Goal: Information Seeking & Learning: Learn about a topic

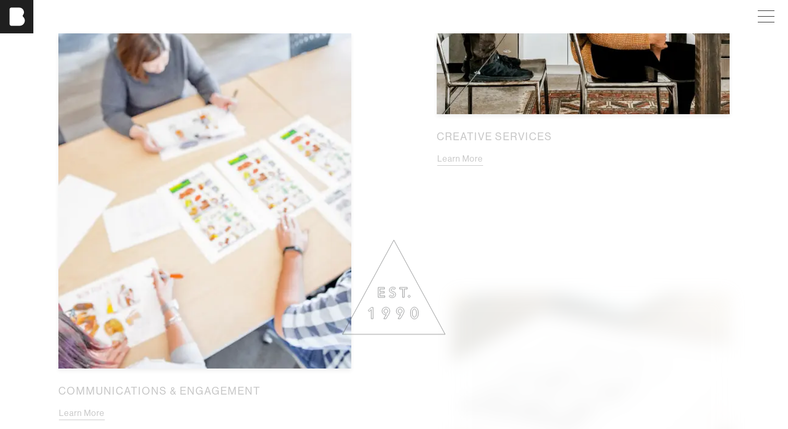
scroll to position [1127, 0]
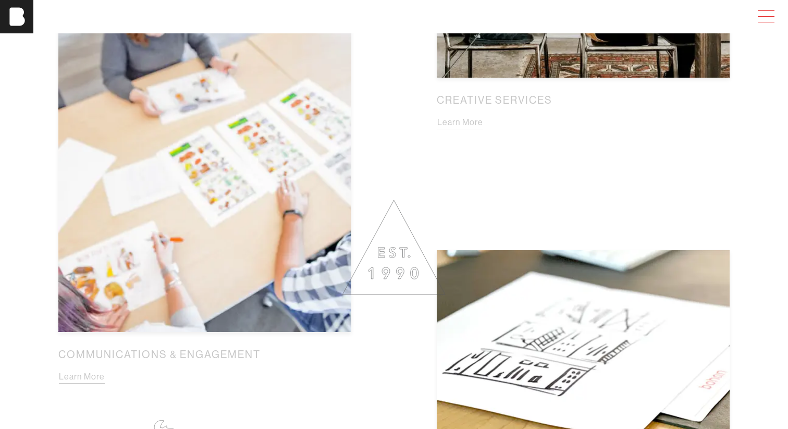
click at [765, 14] on span at bounding box center [764, 16] width 24 height 19
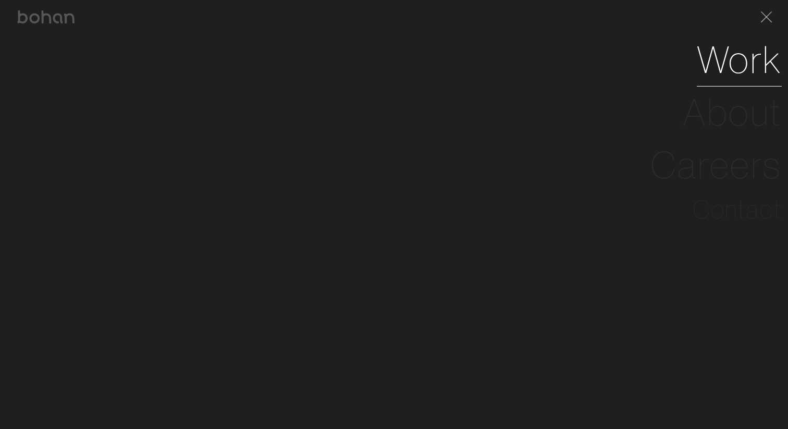
click at [740, 58] on link "Work" at bounding box center [738, 59] width 85 height 53
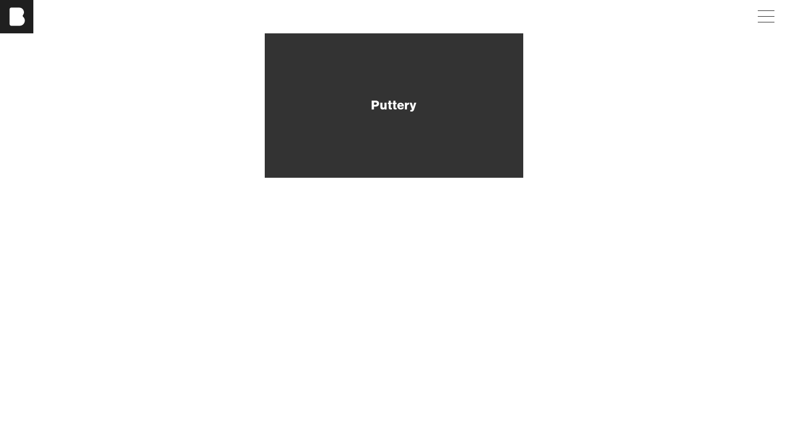
scroll to position [169, 0]
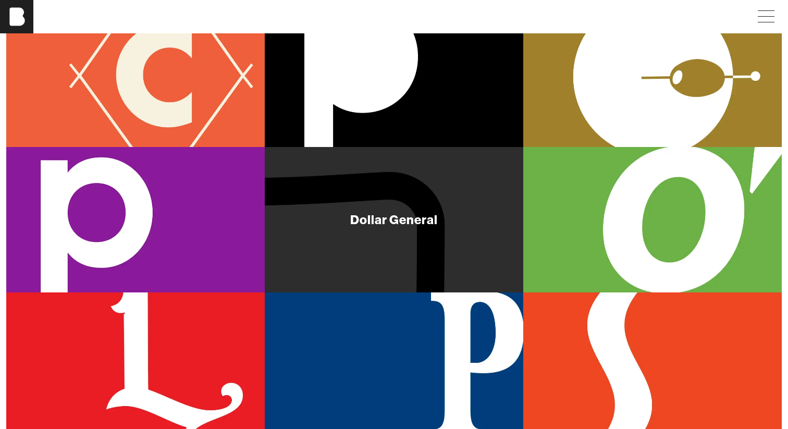
click at [400, 206] on div "Dollar General" at bounding box center [394, 219] width 258 height 145
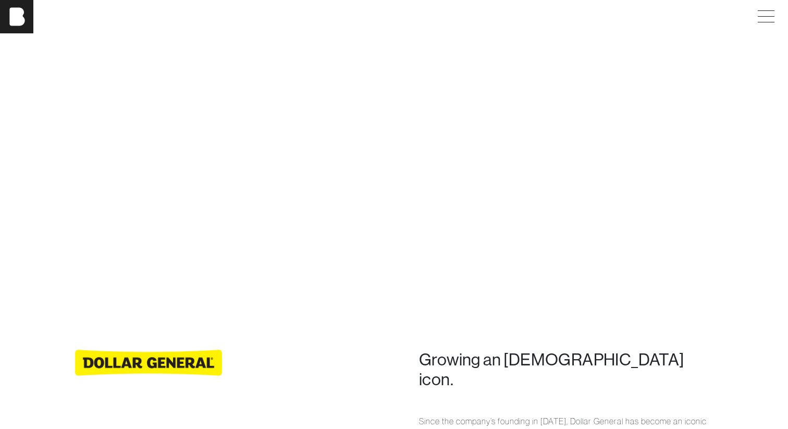
scroll to position [821, 0]
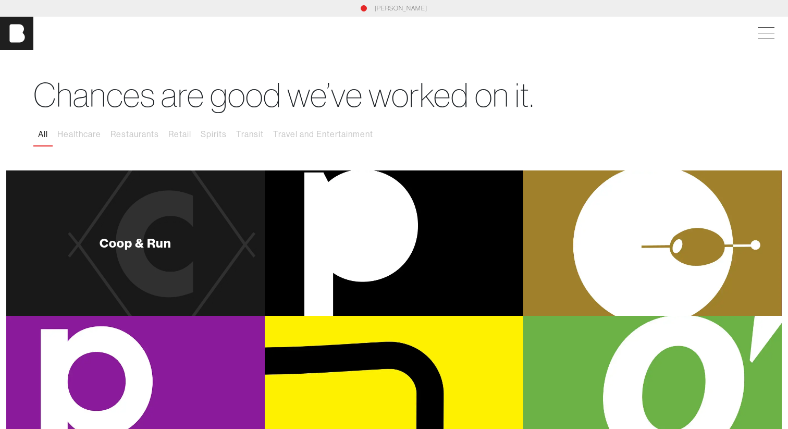
click at [105, 221] on div "Coop & Run" at bounding box center [135, 242] width 258 height 145
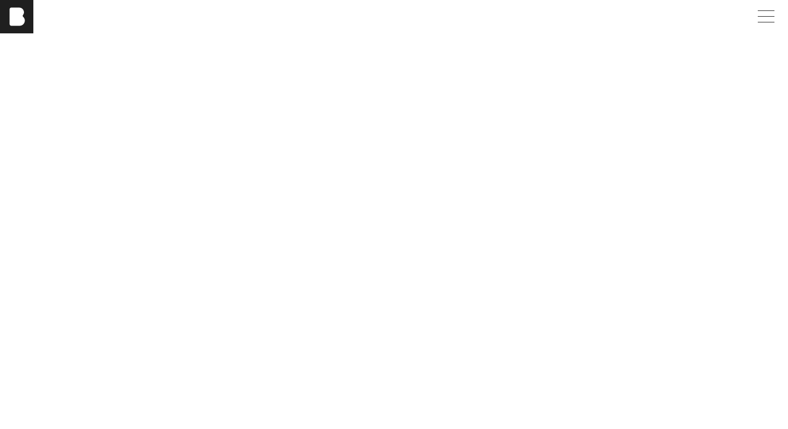
scroll to position [3251, 0]
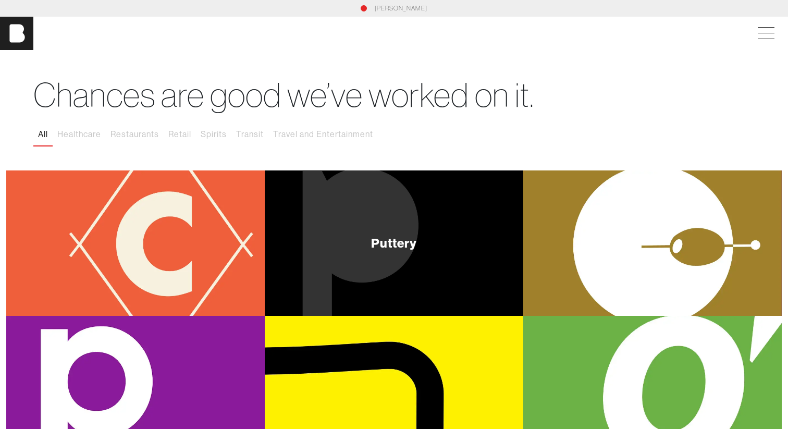
click at [371, 210] on div "Puttery" at bounding box center [394, 242] width 258 height 145
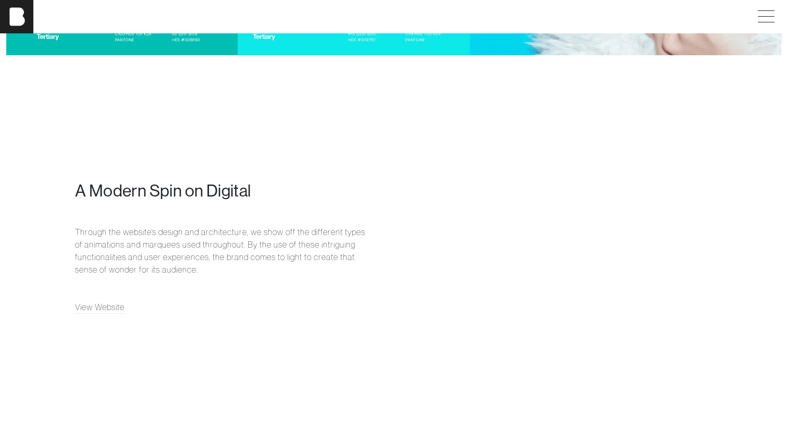
scroll to position [2832, 0]
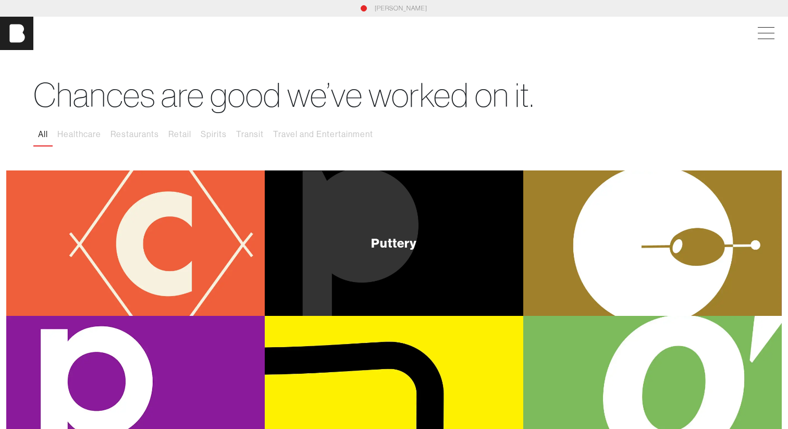
scroll to position [1, 0]
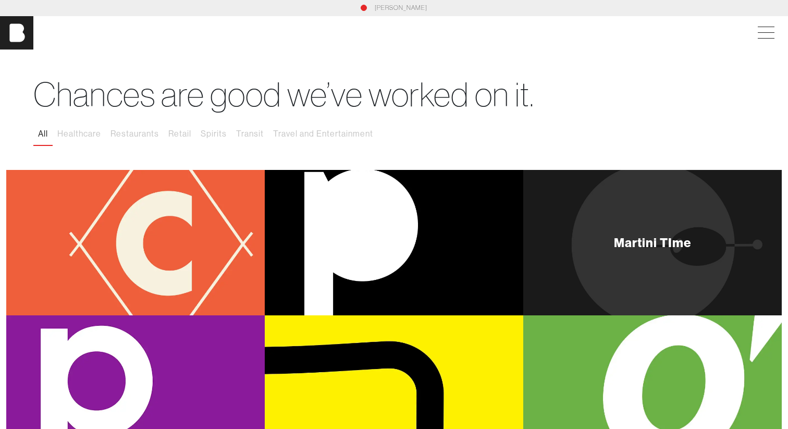
click at [582, 204] on div "Martini TIme" at bounding box center [652, 242] width 258 height 145
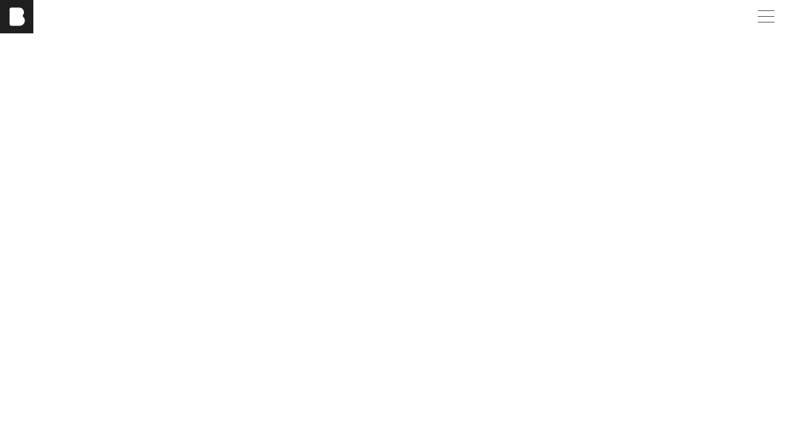
scroll to position [235, 0]
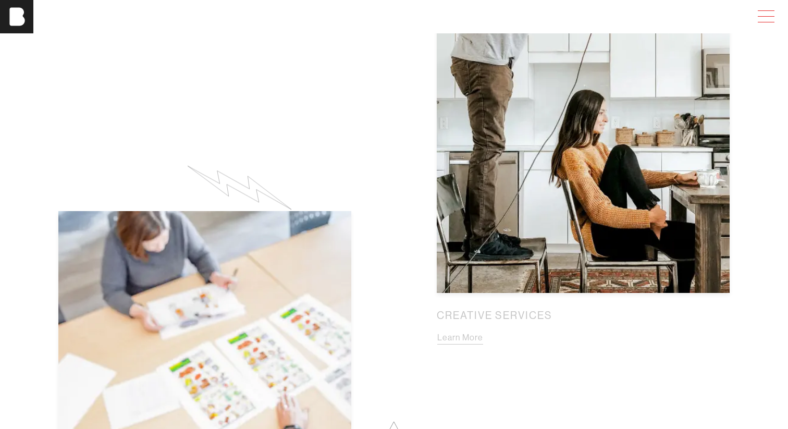
click at [768, 17] on span at bounding box center [764, 16] width 24 height 19
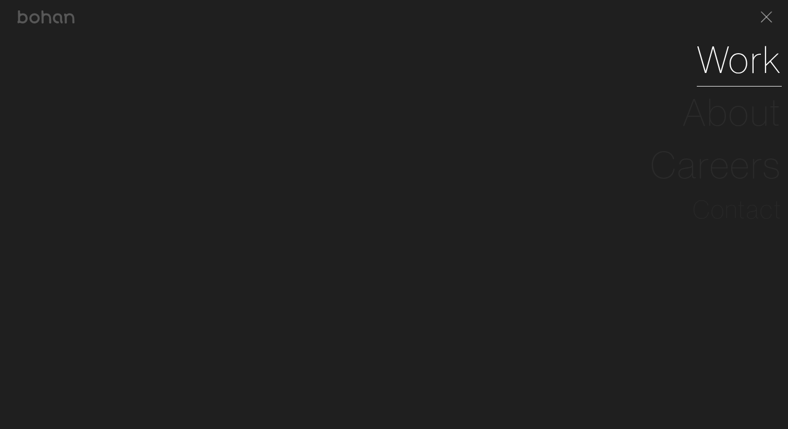
click at [741, 74] on link "Work" at bounding box center [738, 59] width 85 height 53
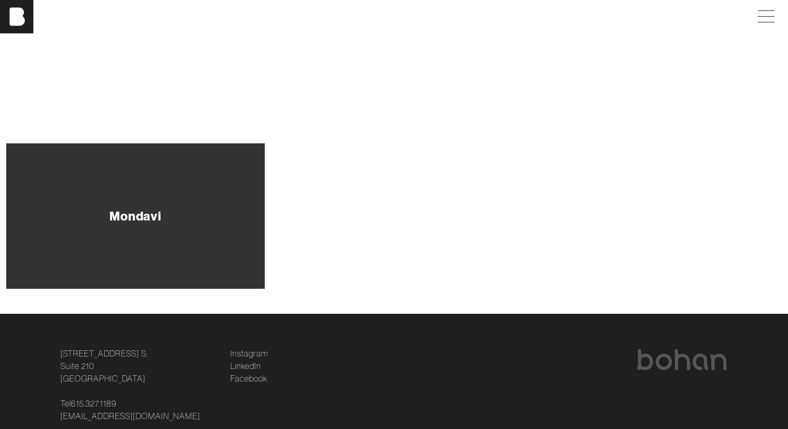
scroll to position [679, 0]
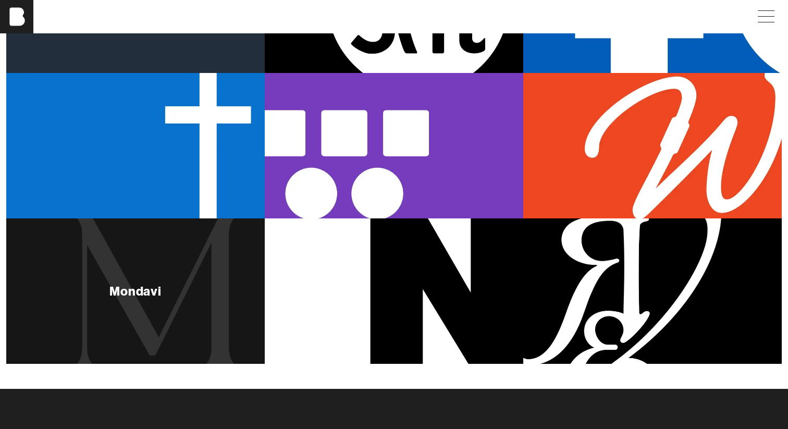
click at [160, 260] on div "Mondavi" at bounding box center [135, 290] width 258 height 145
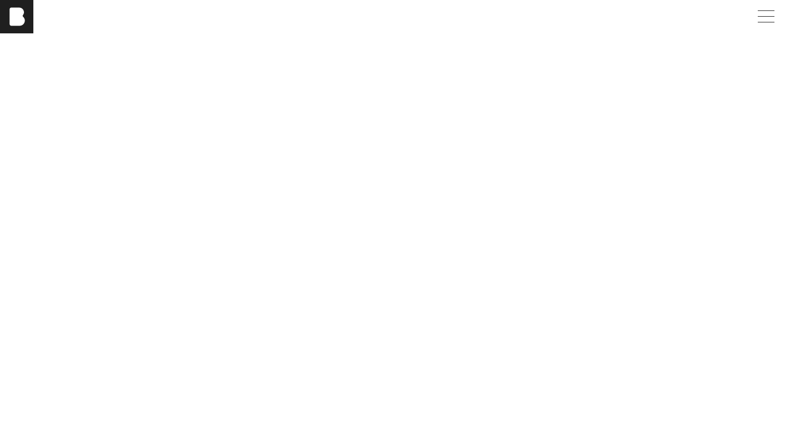
scroll to position [1632, 0]
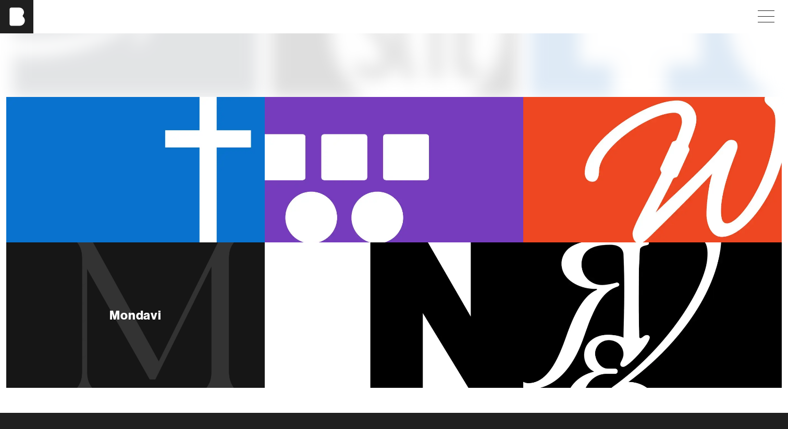
scroll to position [564, 0]
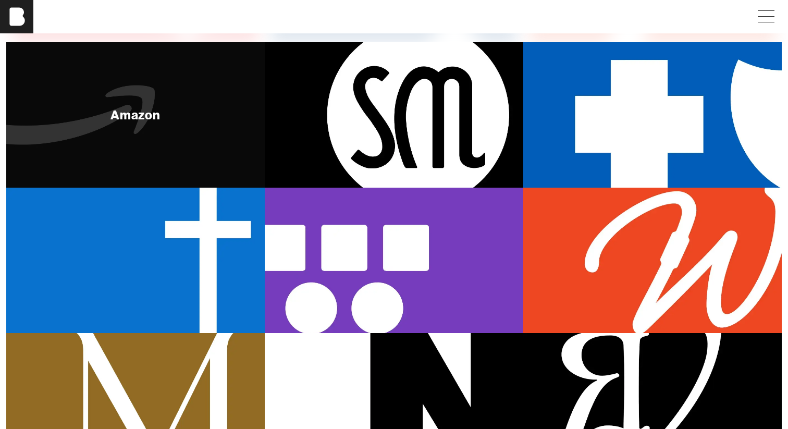
click at [149, 117] on div "Amazon" at bounding box center [135, 114] width 51 height 13
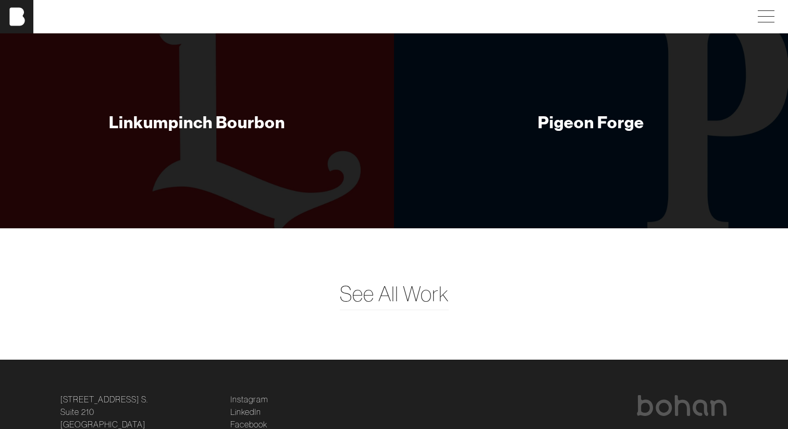
scroll to position [1604, 0]
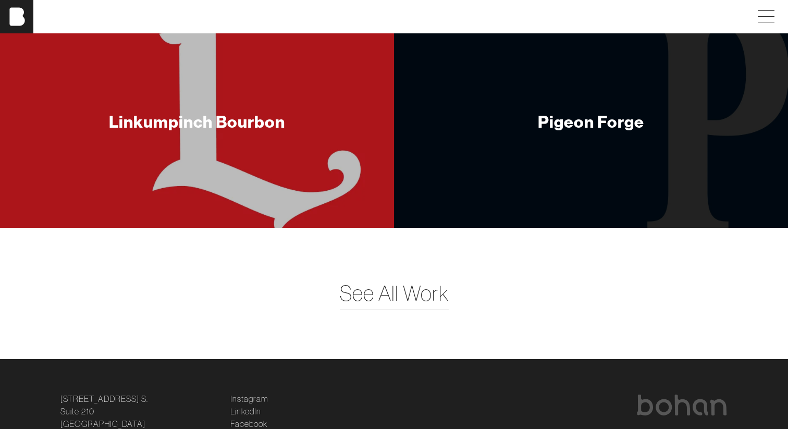
click at [205, 120] on div "Linkumpinch Bourbon" at bounding box center [197, 121] width 176 height 21
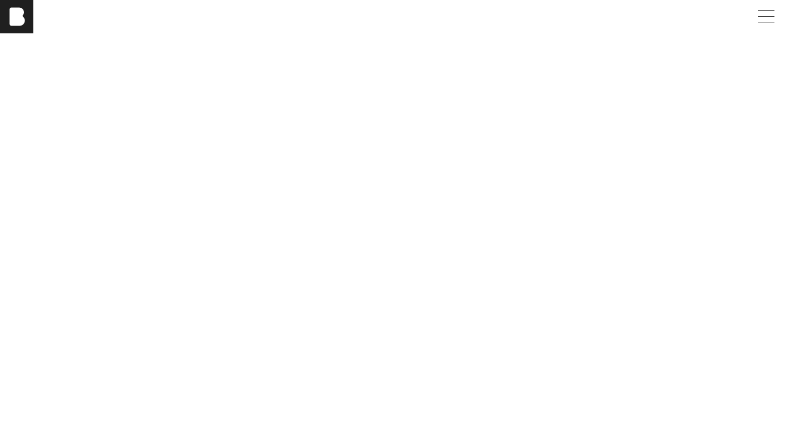
scroll to position [3524, 0]
